Goal: Check status: Check status

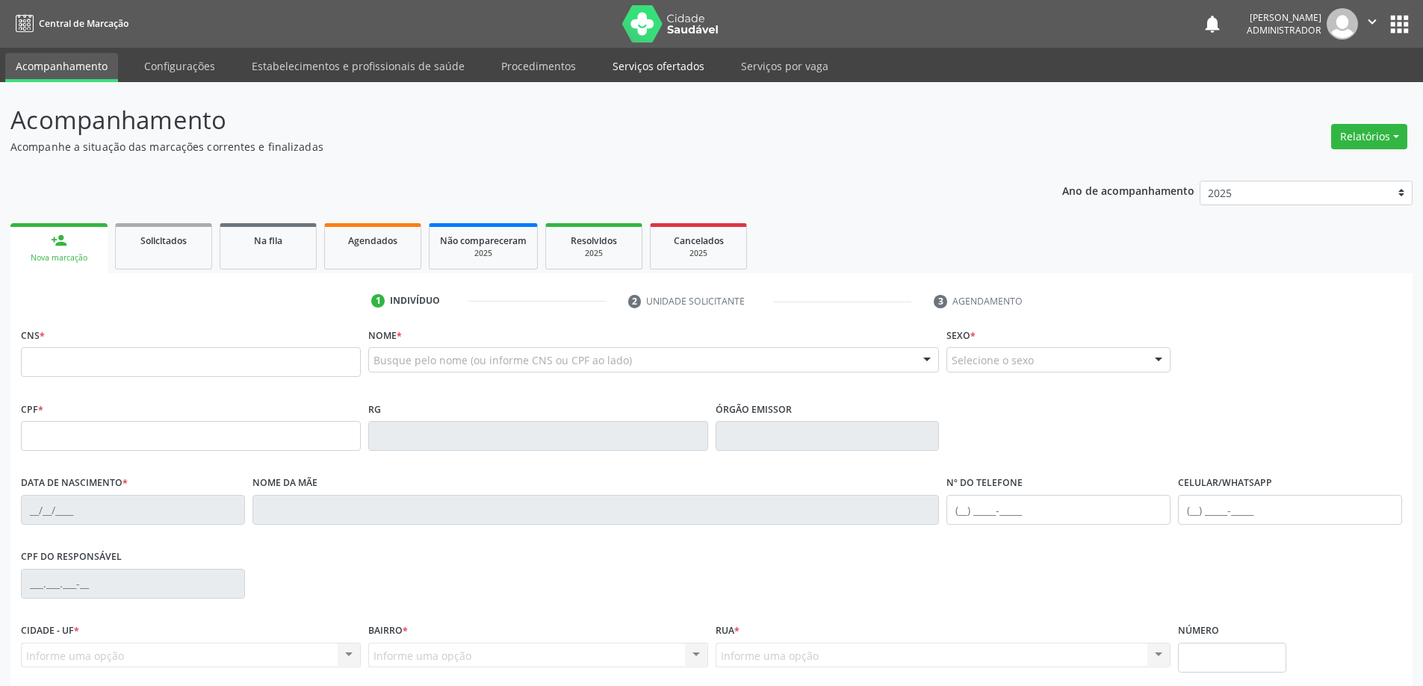
click at [656, 63] on link "Serviços ofertados" at bounding box center [658, 66] width 113 height 26
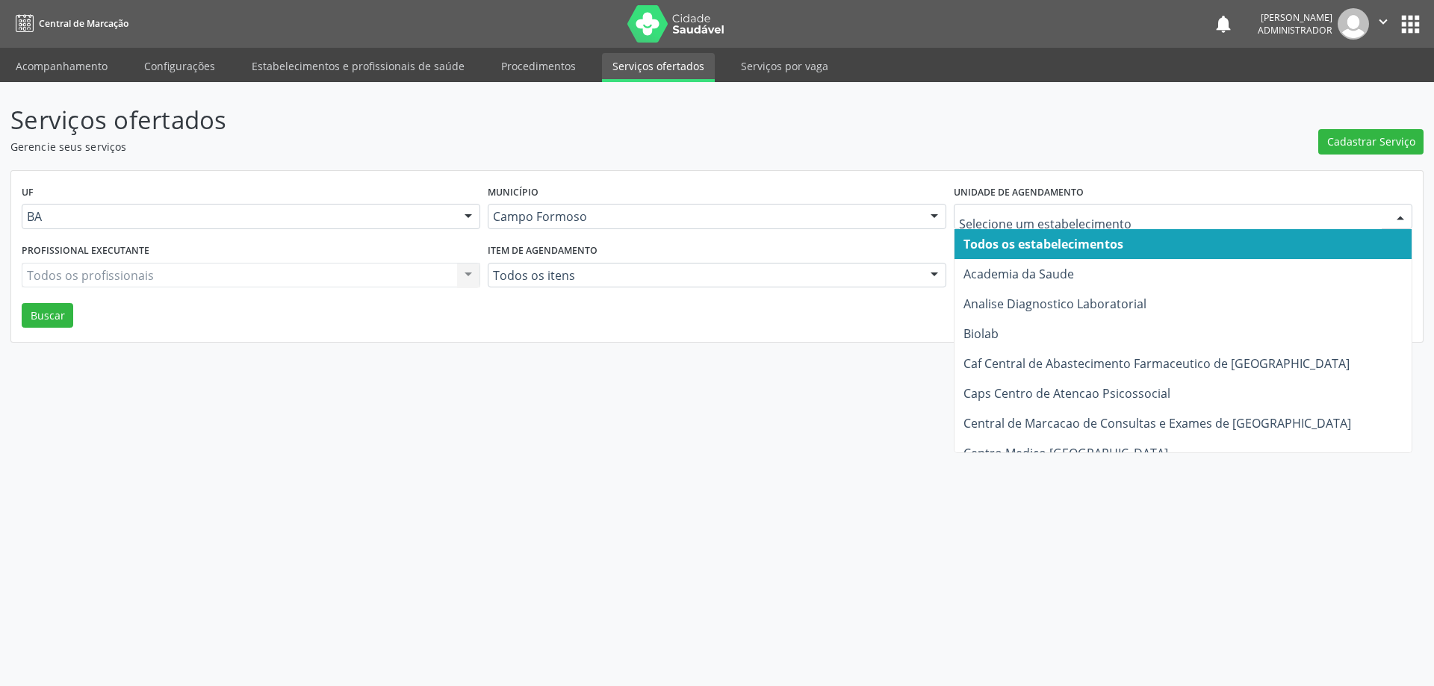
click at [993, 225] on div at bounding box center [1183, 216] width 459 height 25
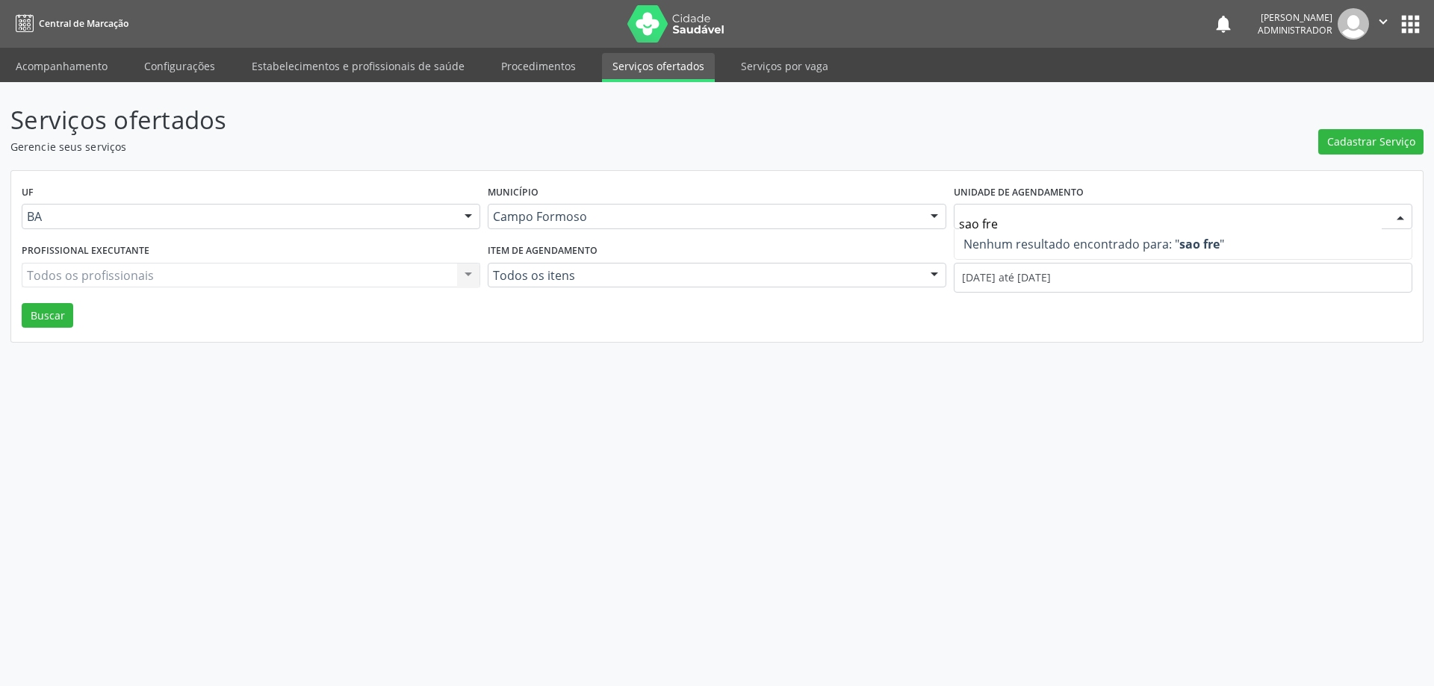
type input "sao fr"
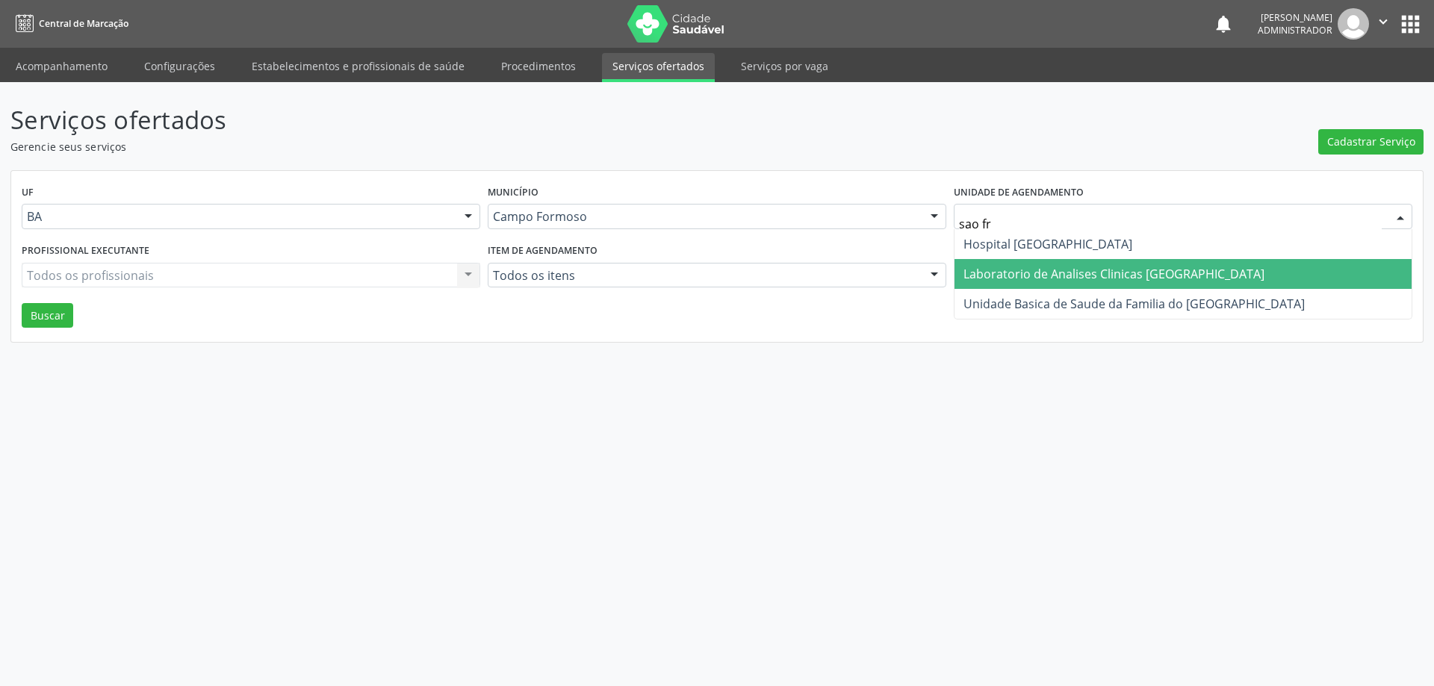
click at [1020, 267] on span "Laboratorio de Analises Clinicas [GEOGRAPHIC_DATA]" at bounding box center [1114, 274] width 301 height 16
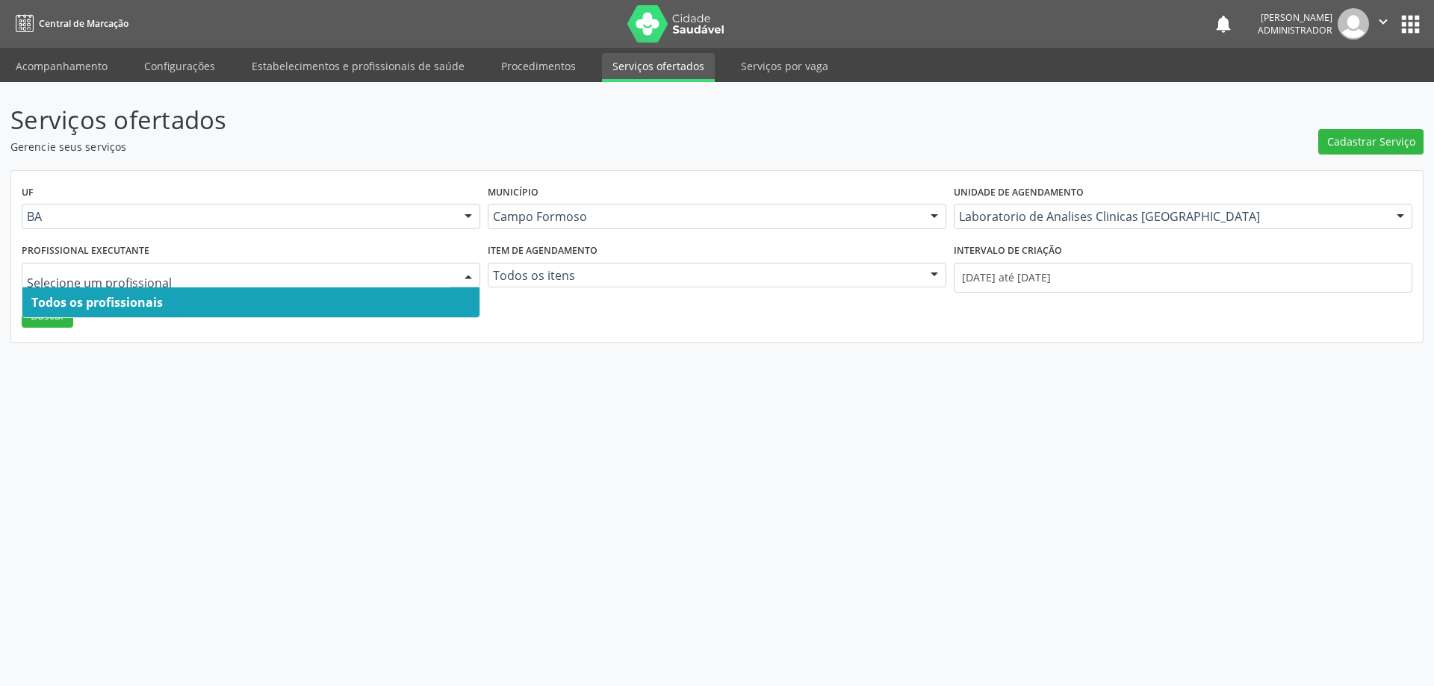
click at [465, 270] on div at bounding box center [468, 276] width 22 height 25
click at [449, 298] on span "Todos os profissionais" at bounding box center [250, 303] width 457 height 30
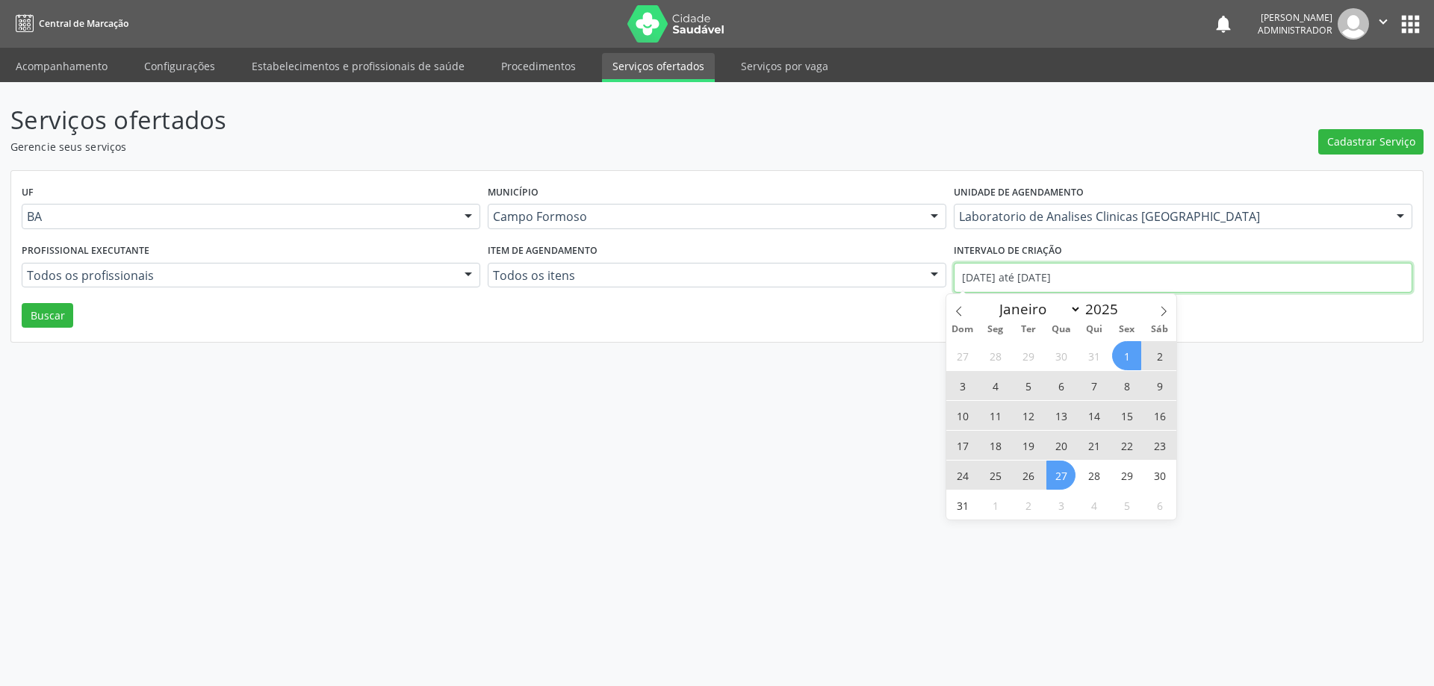
click at [1047, 273] on input "[DATE] até [DATE]" at bounding box center [1183, 278] width 459 height 30
click at [955, 308] on icon at bounding box center [959, 311] width 10 height 10
select select "6"
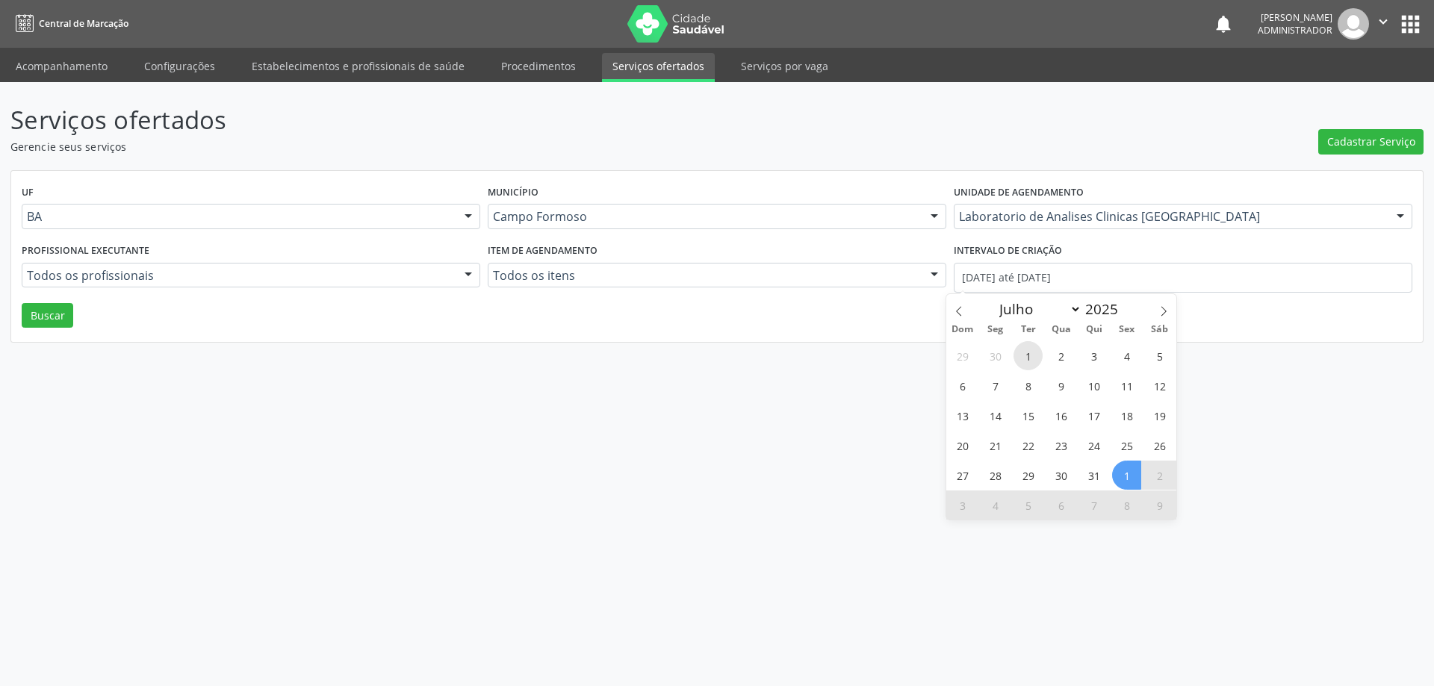
click at [1029, 359] on span "1" at bounding box center [1028, 355] width 29 height 29
type input "[DATE]"
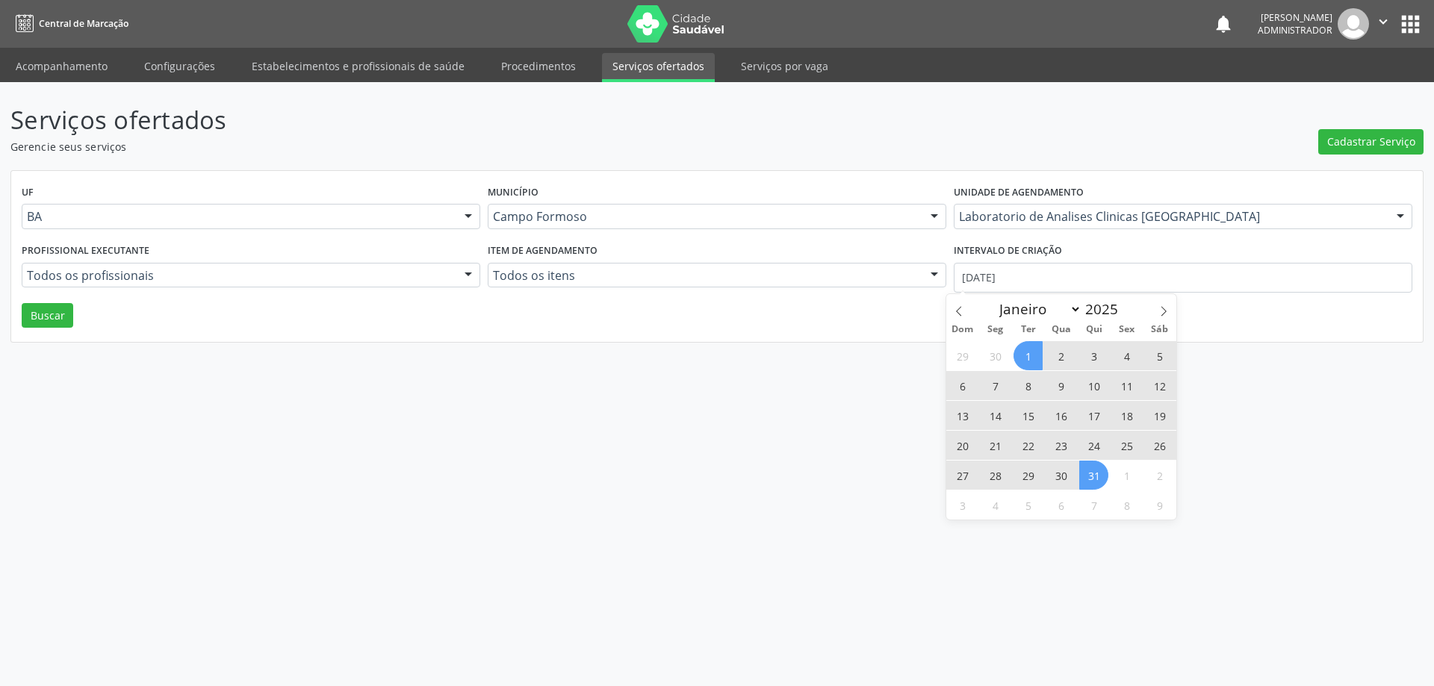
click at [1102, 477] on span "31" at bounding box center [1093, 475] width 29 height 29
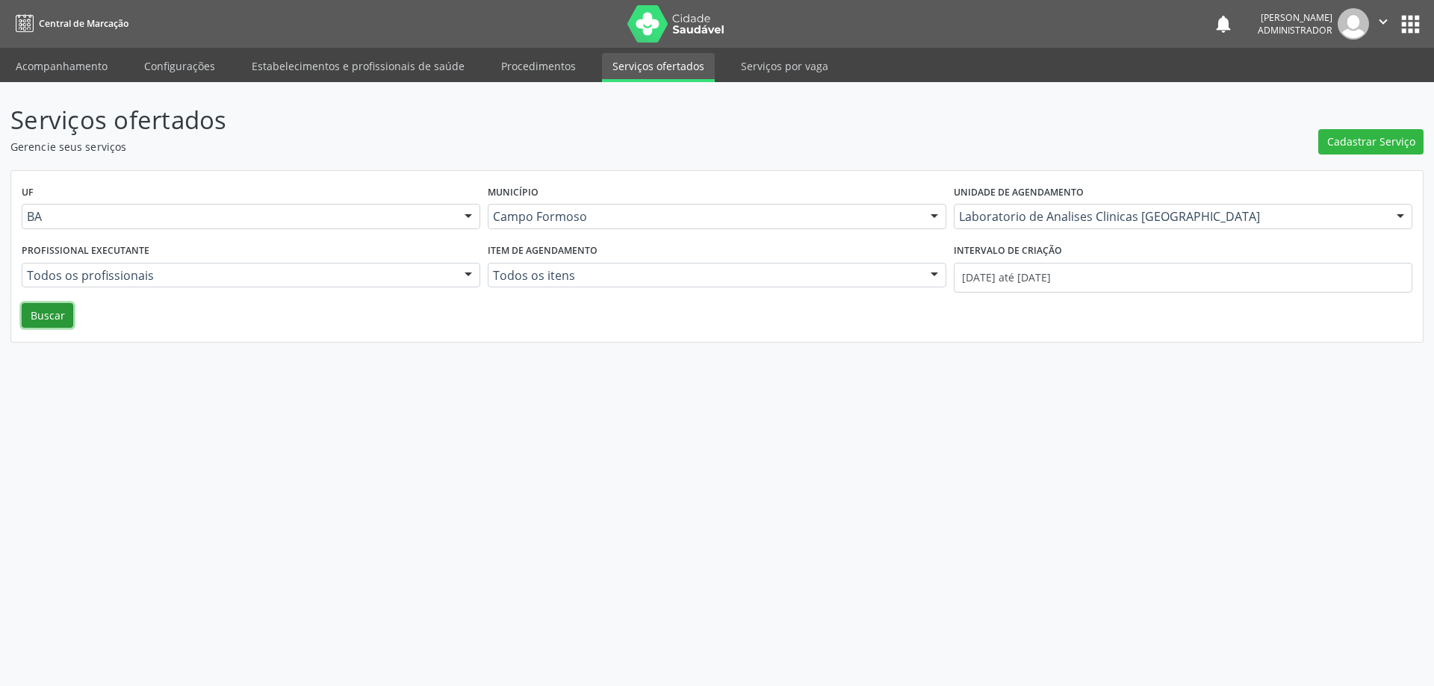
click at [44, 311] on button "Buscar" at bounding box center [48, 315] width 52 height 25
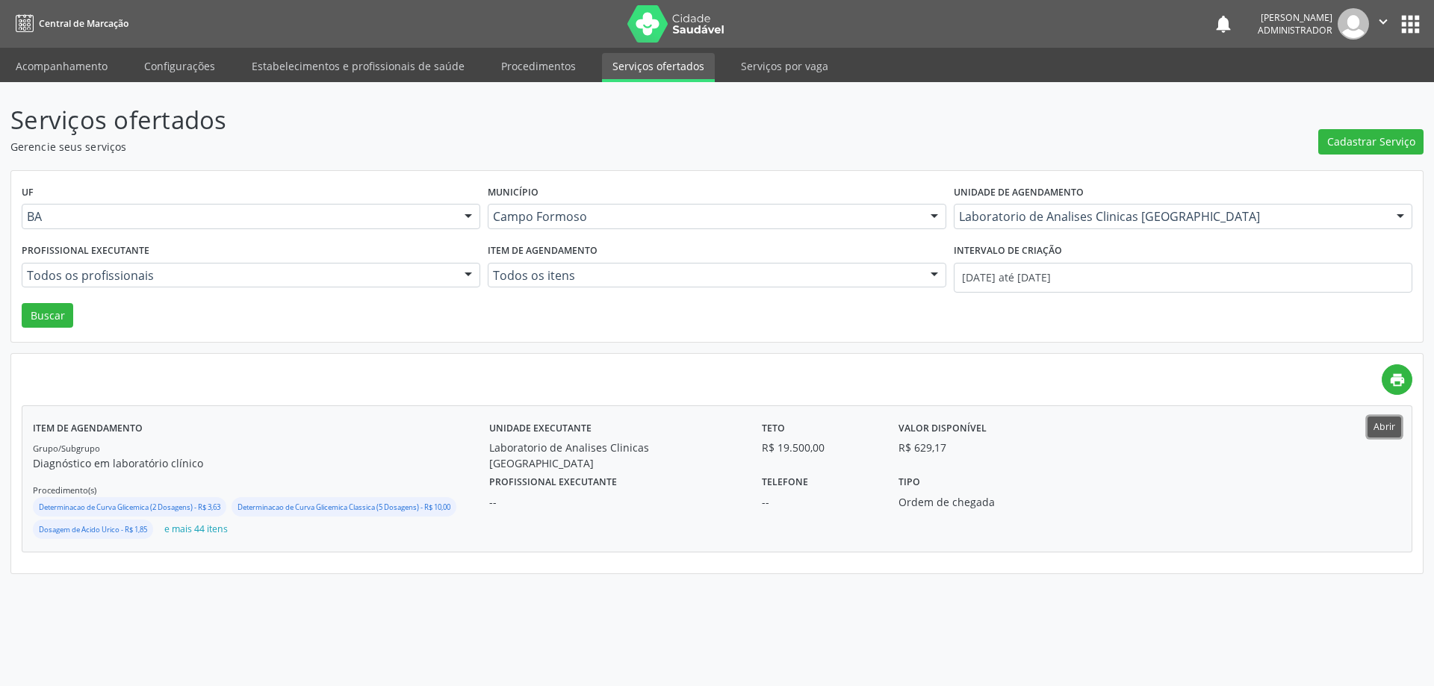
click at [1382, 427] on button "Abrir" at bounding box center [1385, 427] width 34 height 20
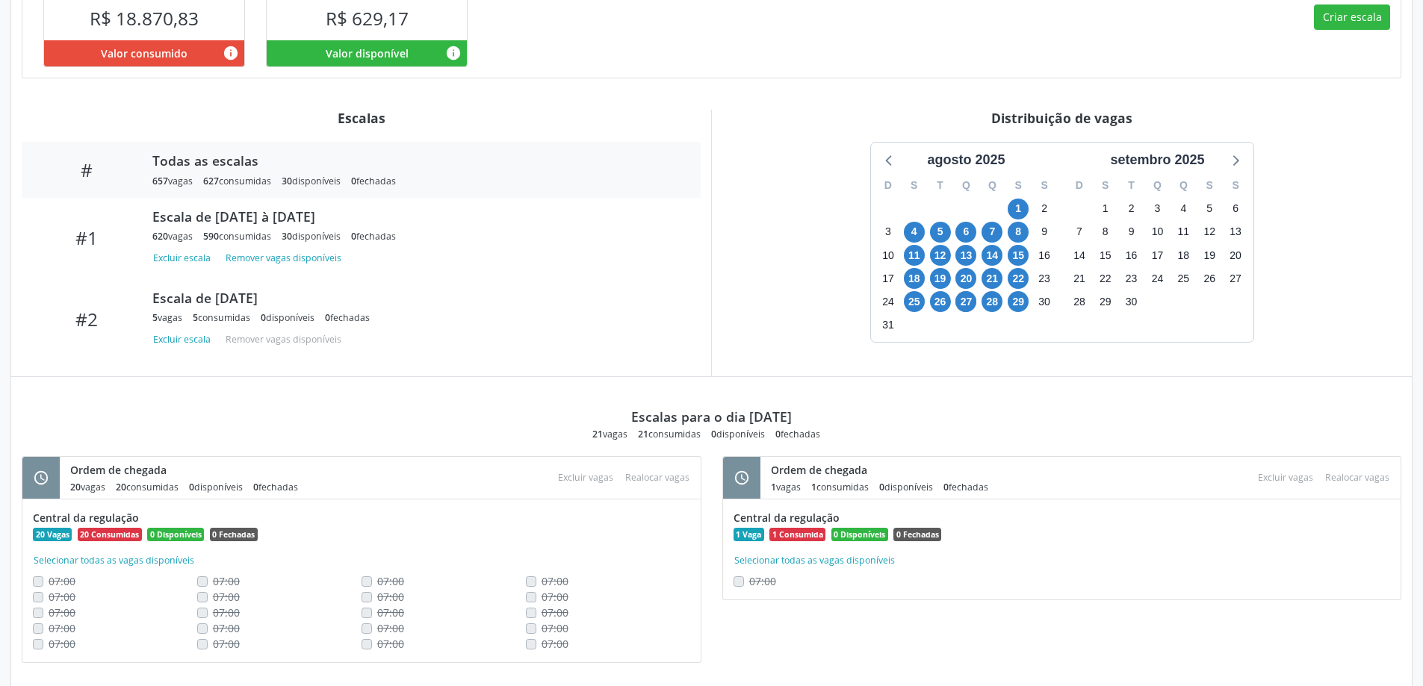
scroll to position [449, 0]
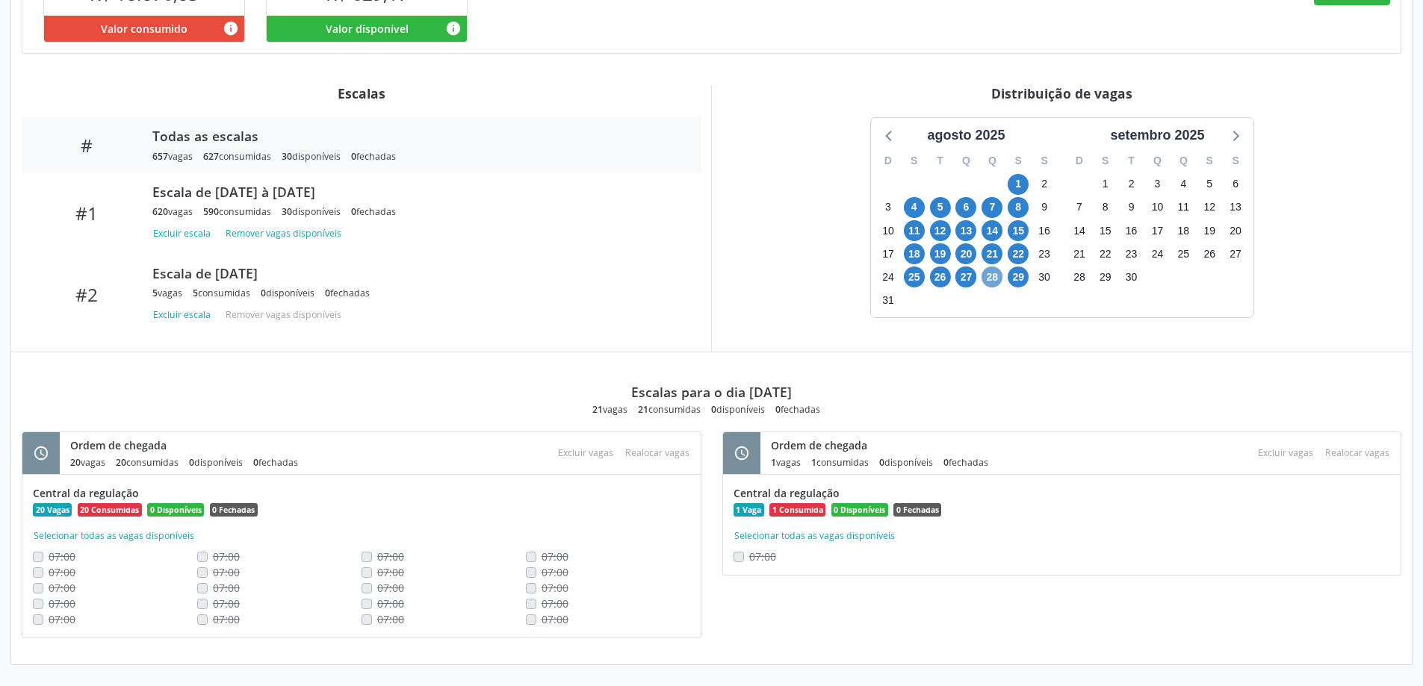
click at [990, 282] on span "28" at bounding box center [991, 277] width 21 height 21
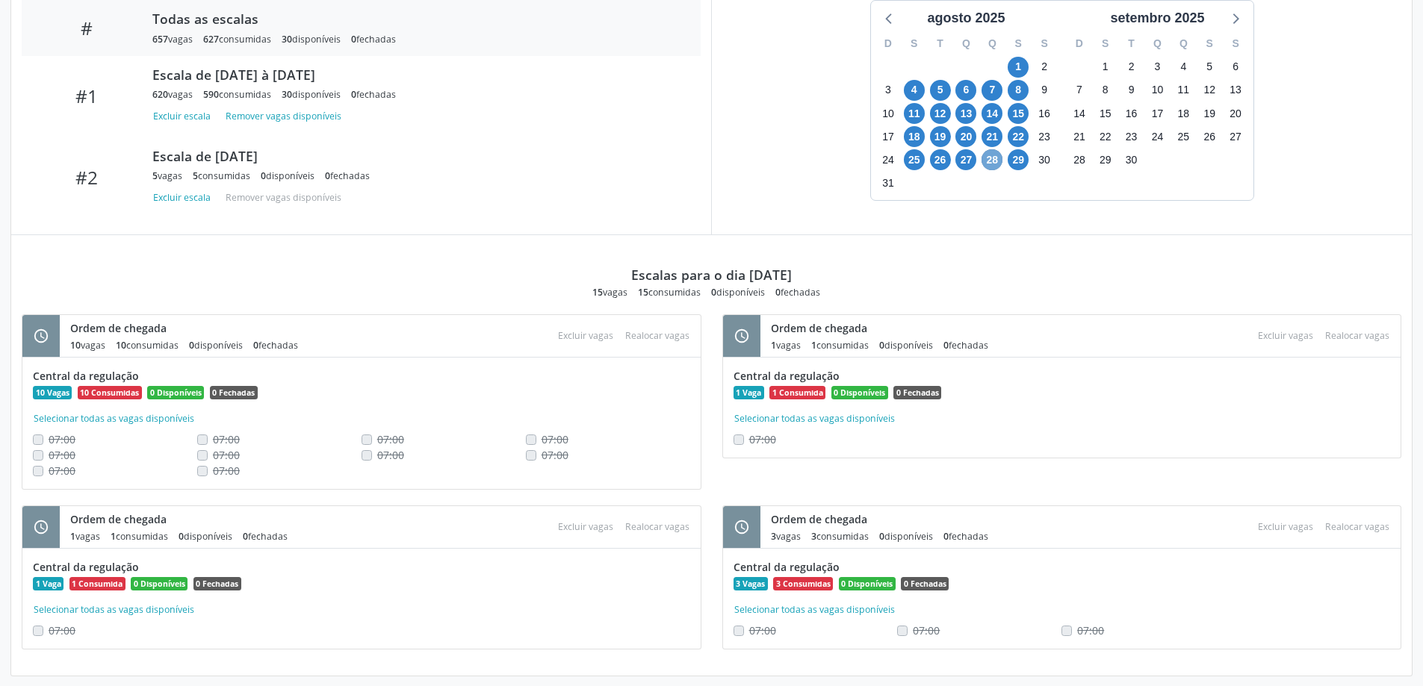
scroll to position [577, 0]
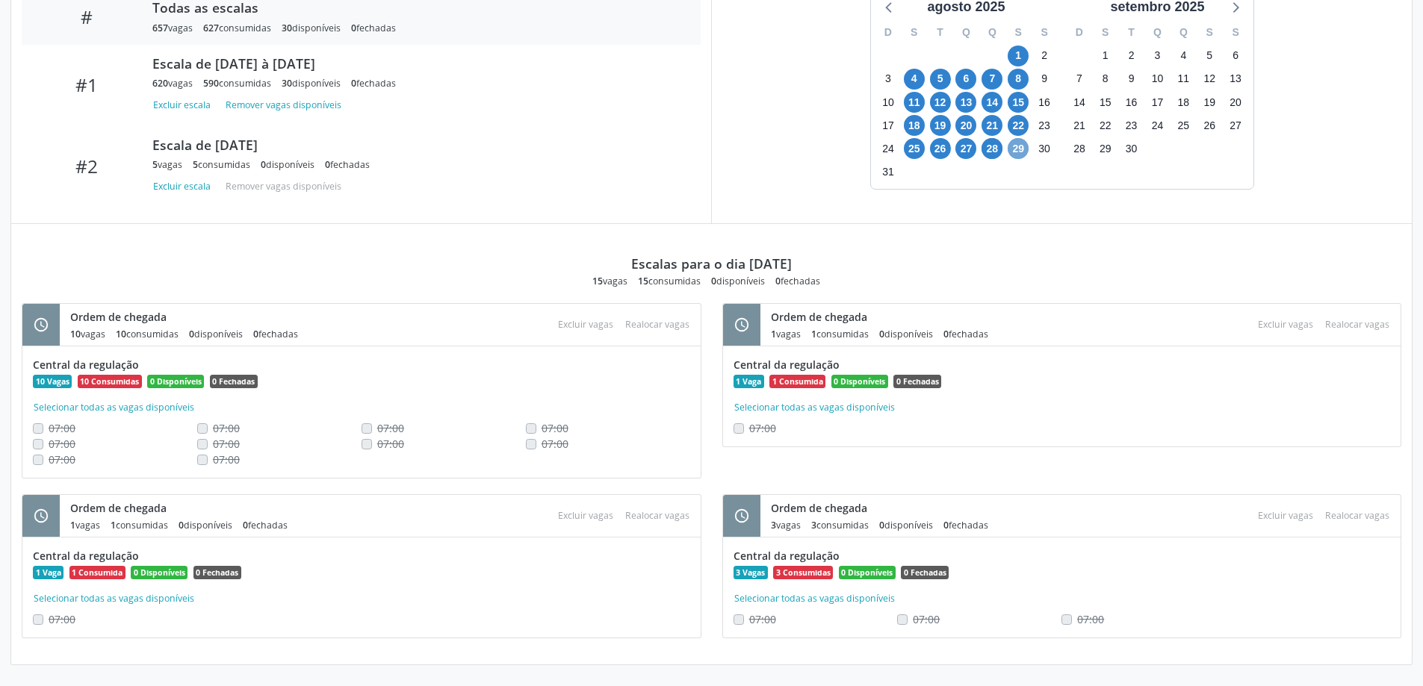
click at [1017, 147] on span "29" at bounding box center [1018, 148] width 21 height 21
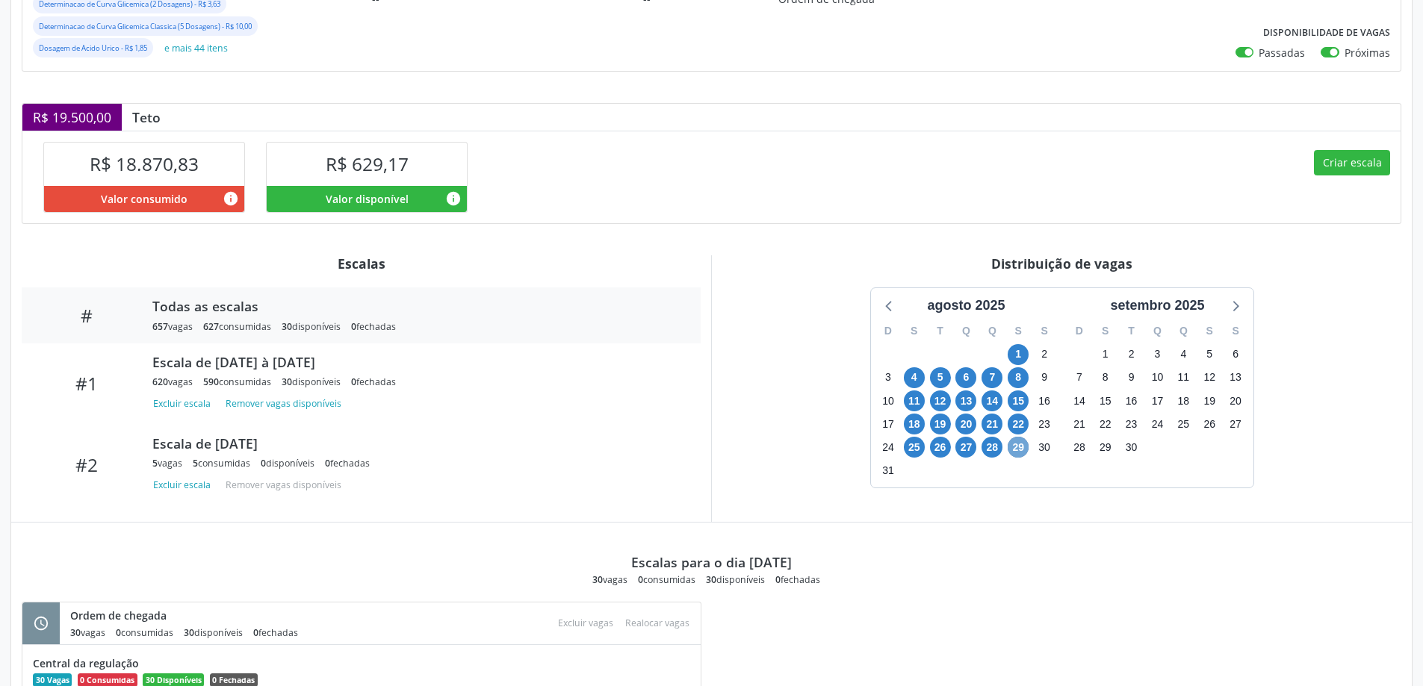
scroll to position [496, 0]
